Goal: Transaction & Acquisition: Purchase product/service

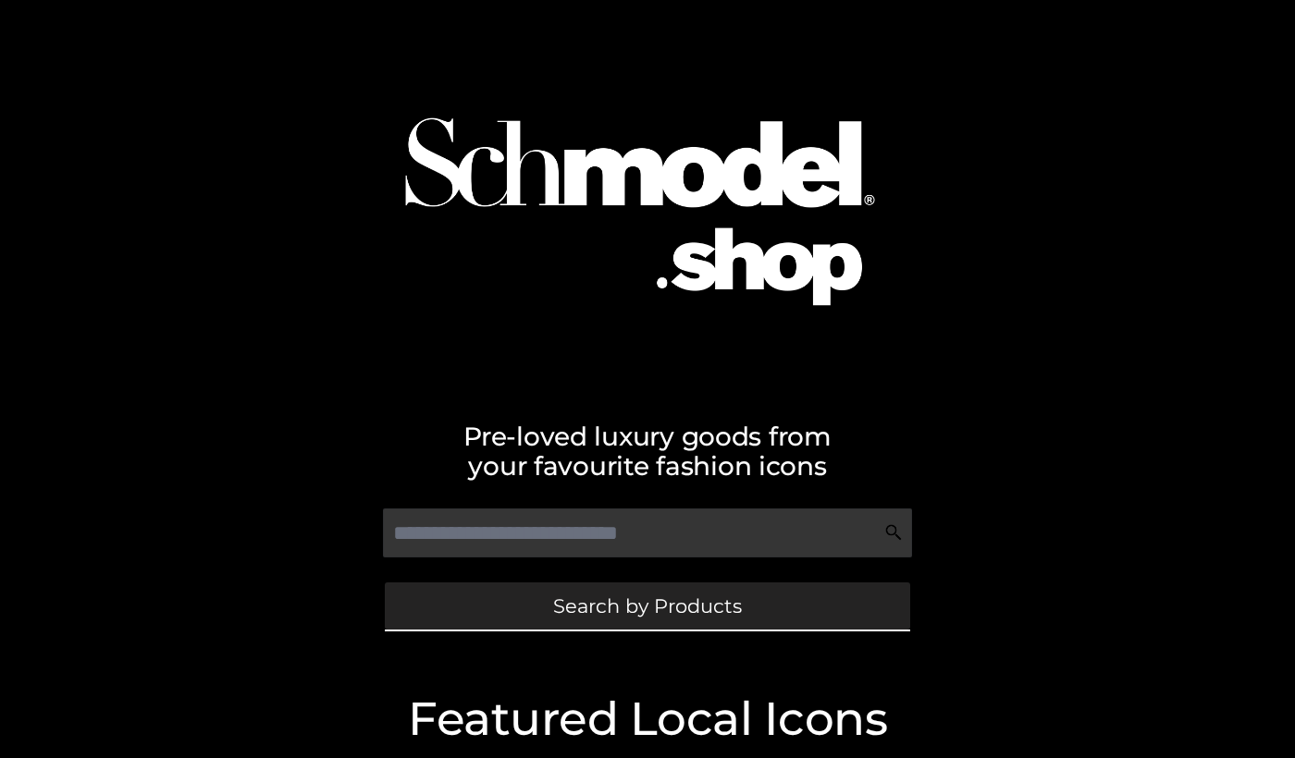
click at [541, 613] on link "Search by Products" at bounding box center [647, 606] width 525 height 47
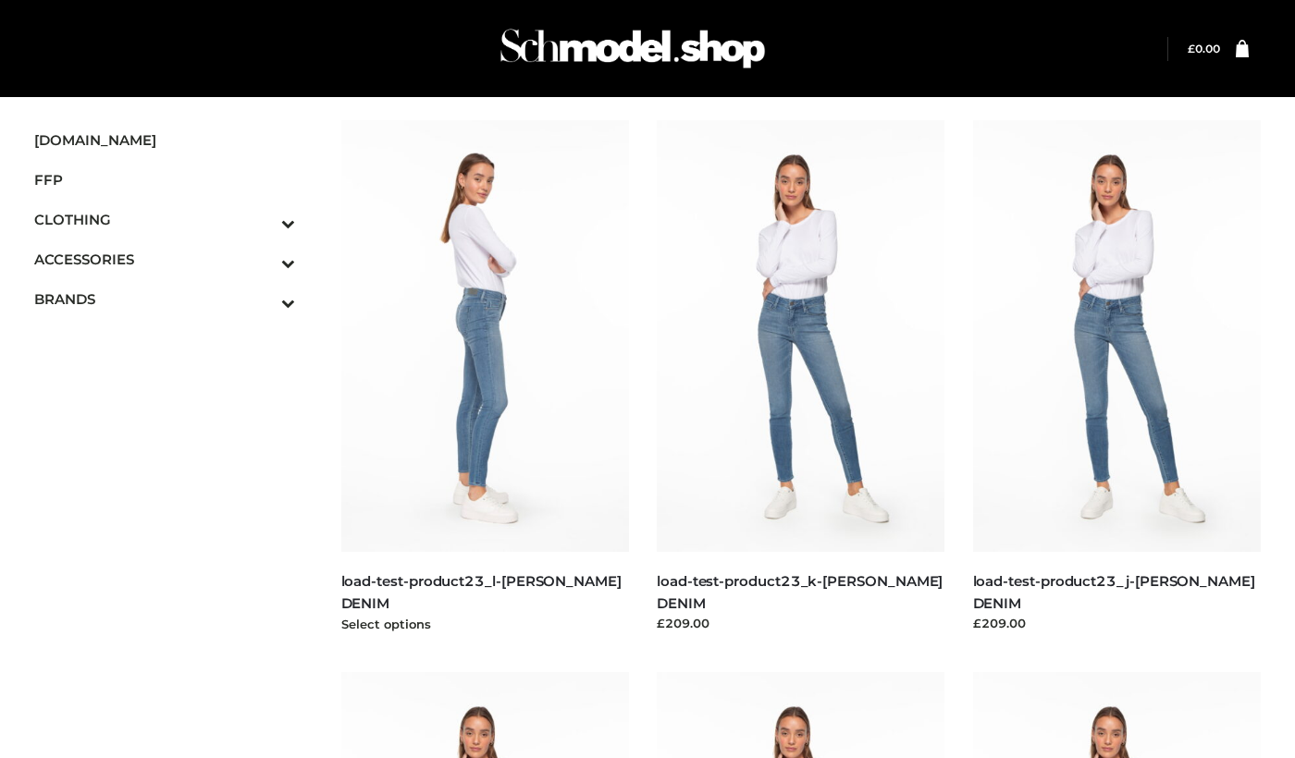
click at [530, 384] on img at bounding box center [485, 336] width 289 height 432
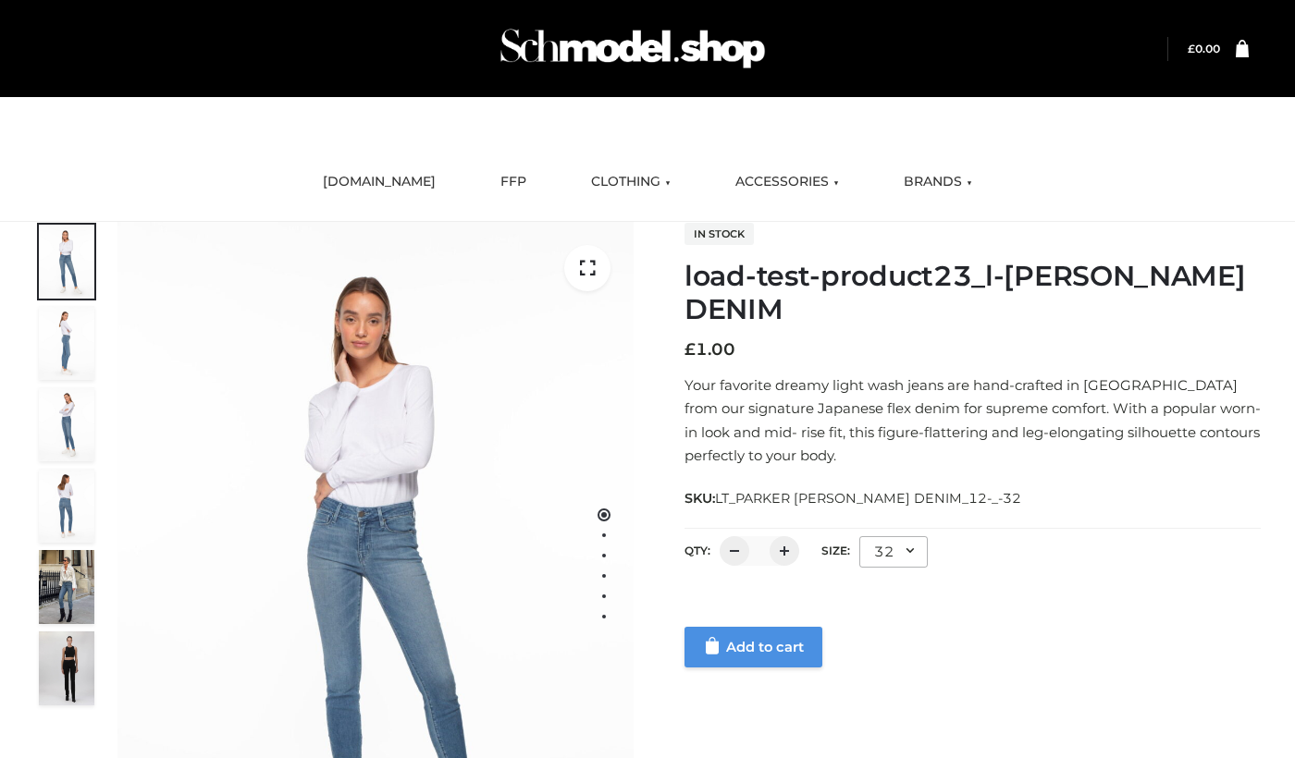
click at [728, 645] on link "Add to cart" at bounding box center [753, 647] width 138 height 41
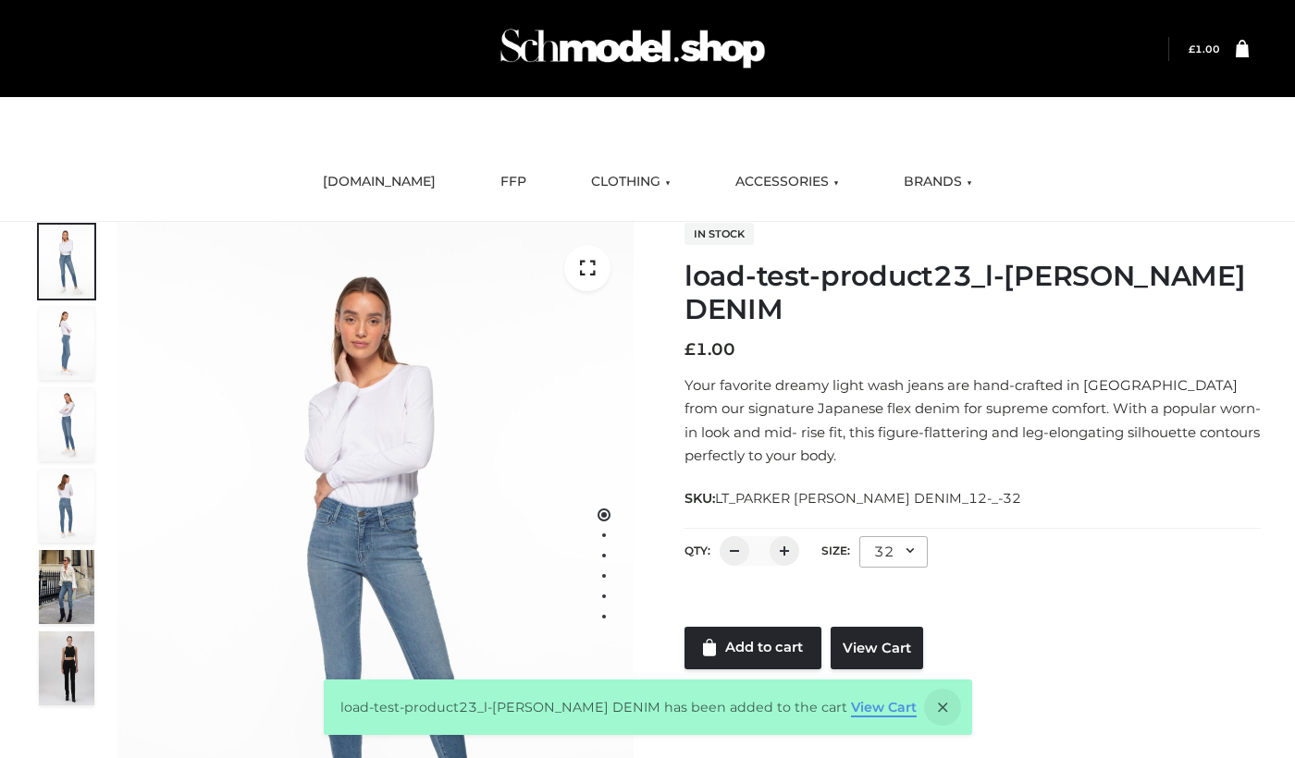
click at [870, 709] on link "View Cart" at bounding box center [884, 707] width 66 height 17
